Goal: Task Accomplishment & Management: Complete application form

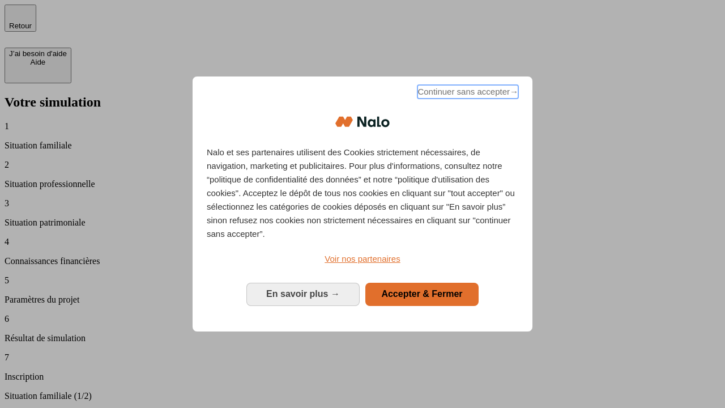
click at [466, 93] on span "Continuer sans accepter →" at bounding box center [467, 92] width 101 height 14
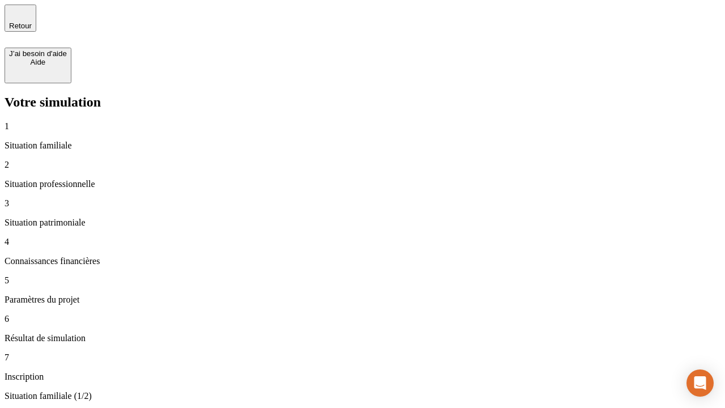
type input "30 000"
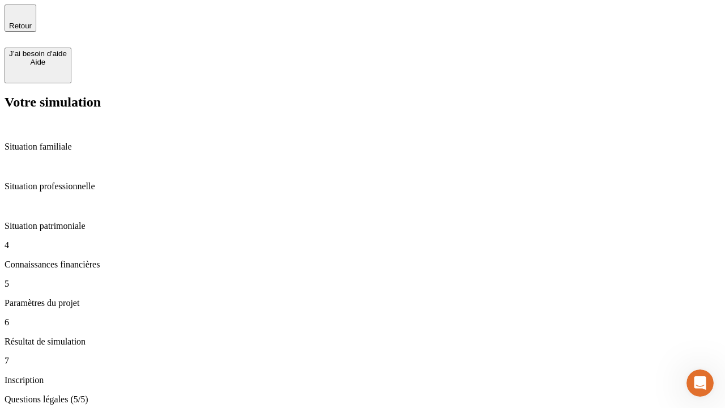
type input "25"
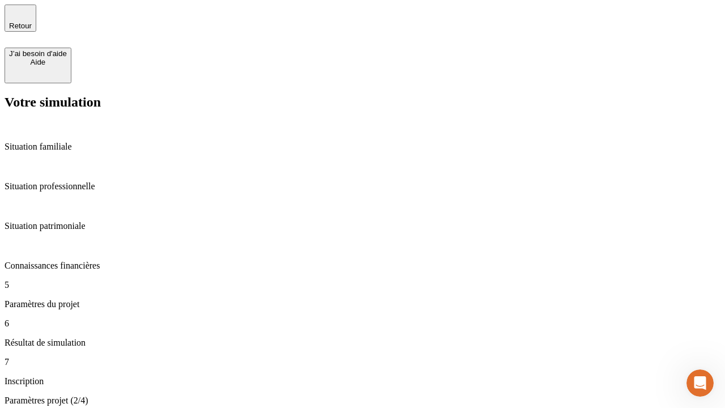
type input "64"
type input "1 000"
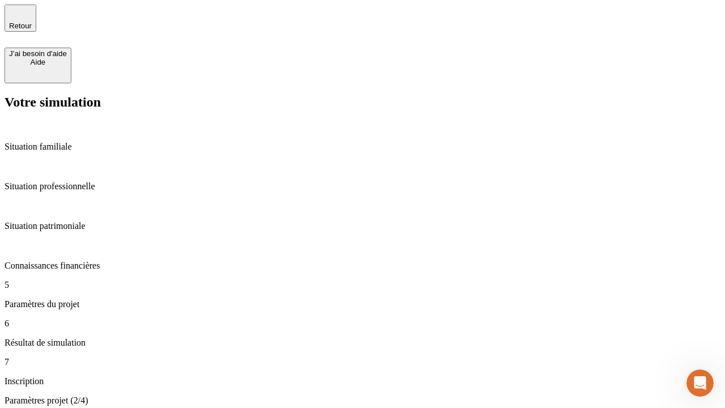
type input "640"
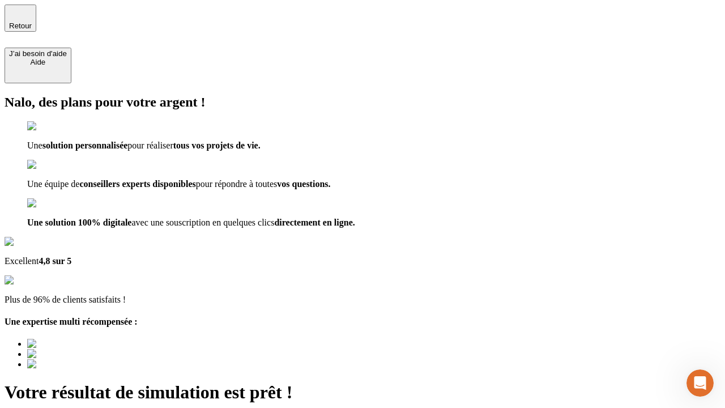
type input "[EMAIL_ADDRESS][PERSON_NAME][DOMAIN_NAME]"
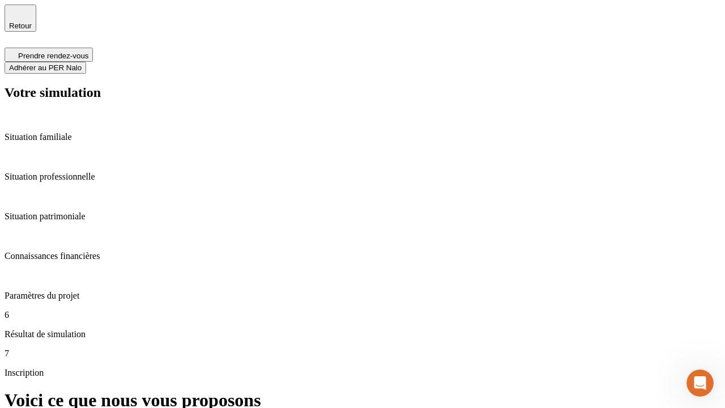
click at [82, 63] on span "Adhérer au PER Nalo" at bounding box center [45, 67] width 72 height 8
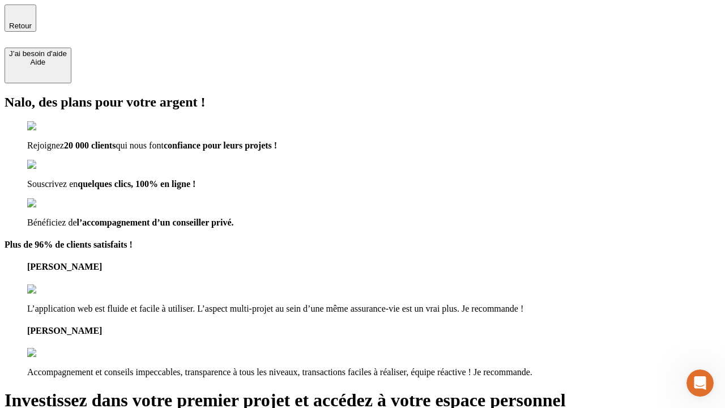
type input "[PERSON_NAME][EMAIL_ADDRESS][DOMAIN_NAME]"
